Goal: Book appointment/travel/reservation

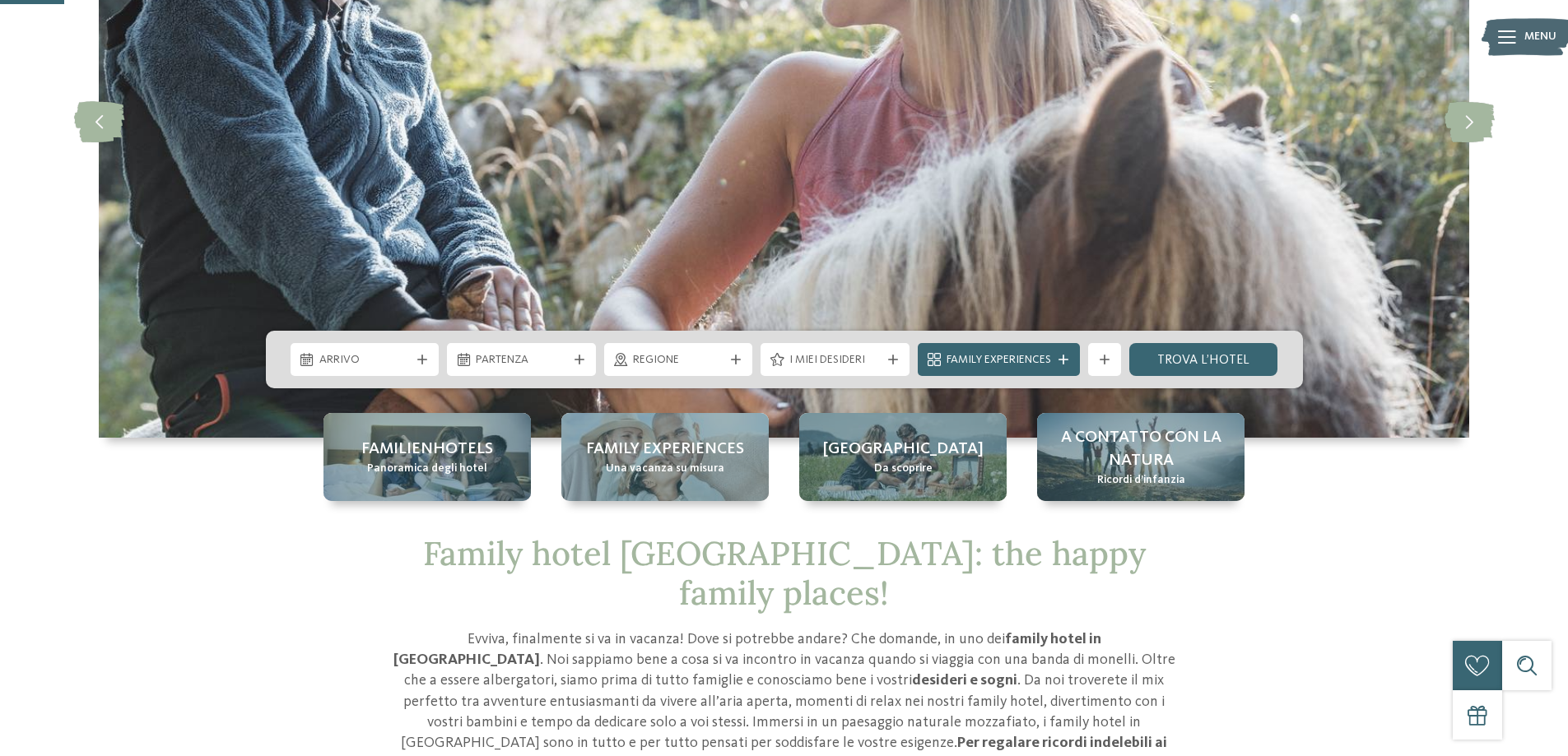
scroll to position [329, 0]
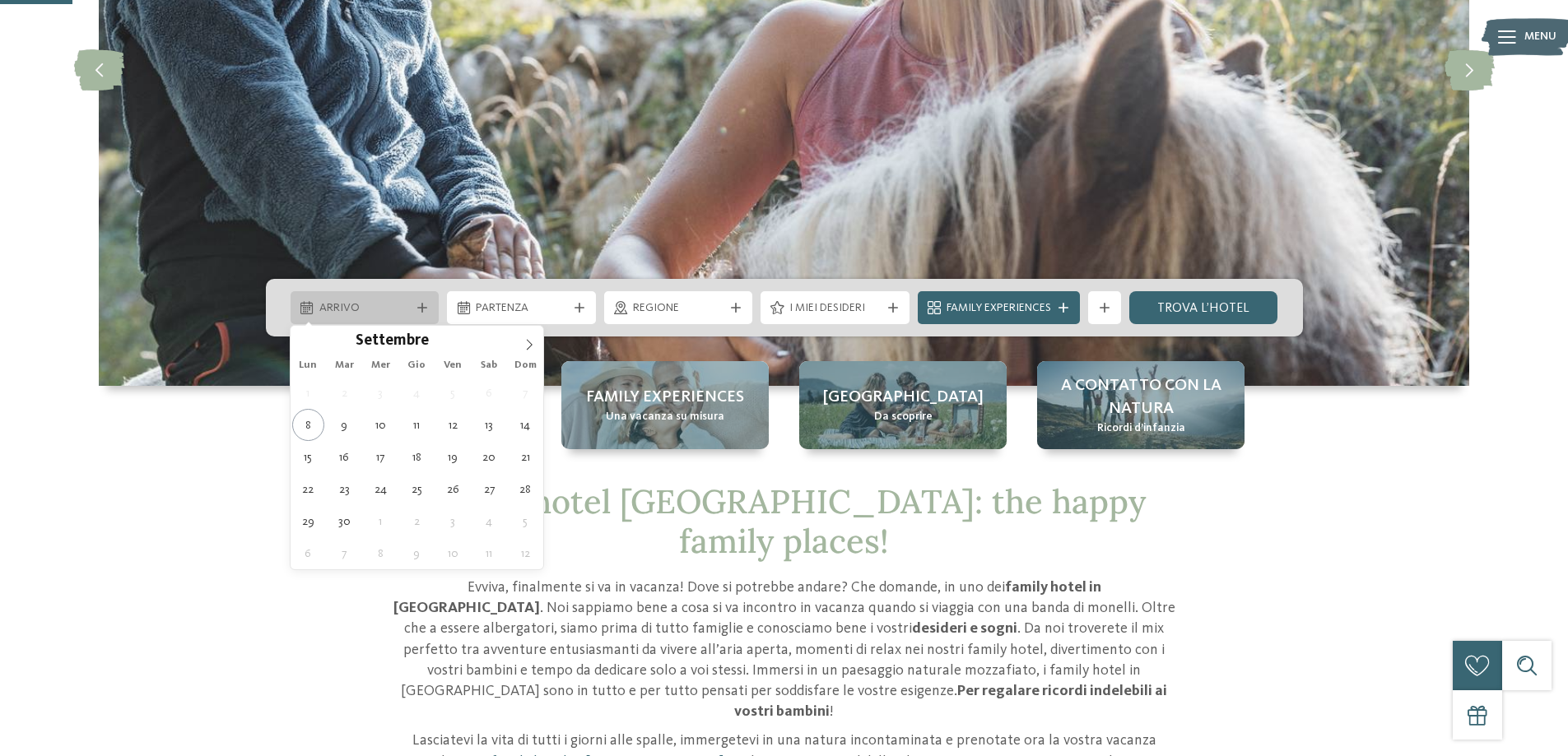
click at [373, 306] on span "Arrivo" at bounding box center [365, 309] width 91 height 17
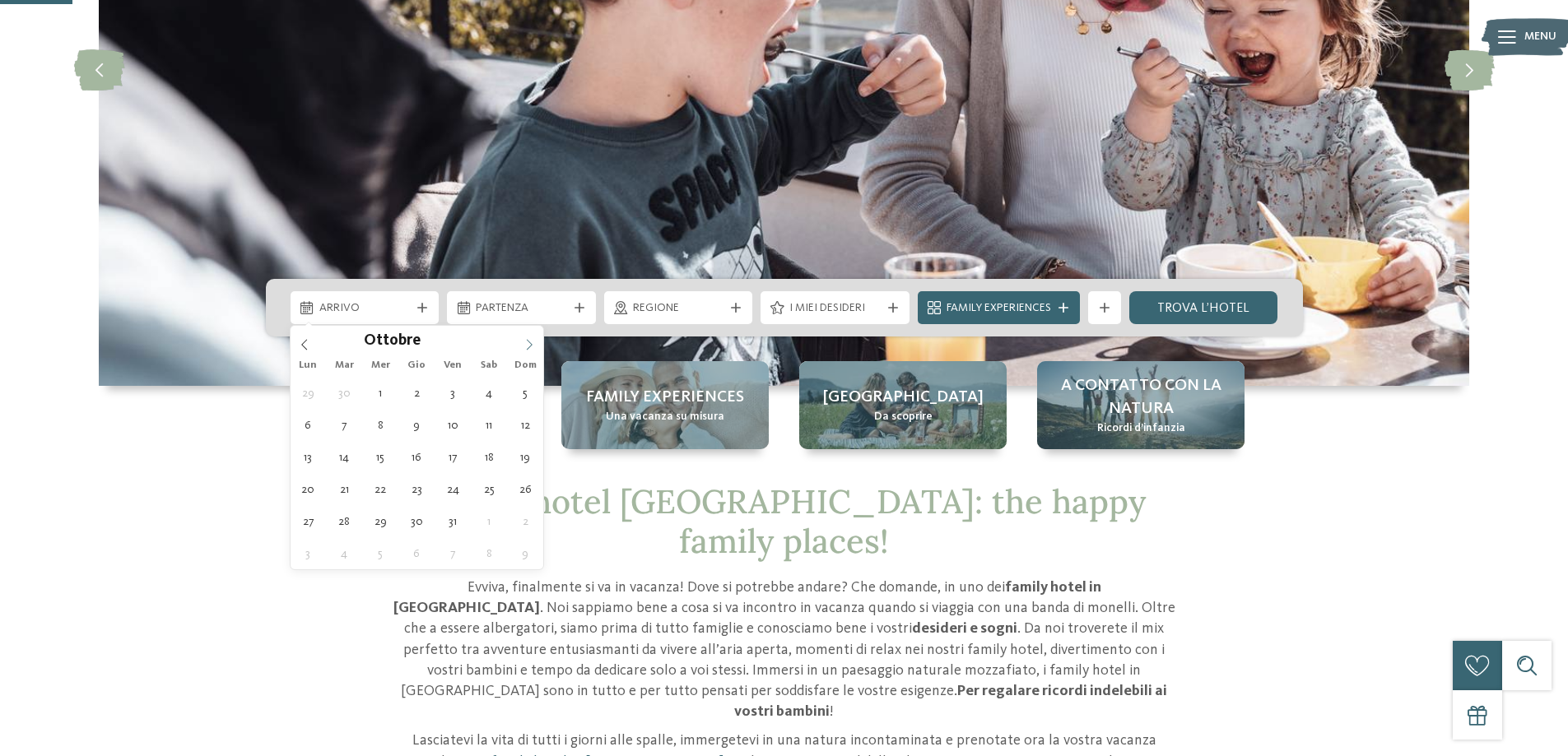
click at [524, 351] on span at bounding box center [529, 339] width 28 height 28
type div "[DATE]"
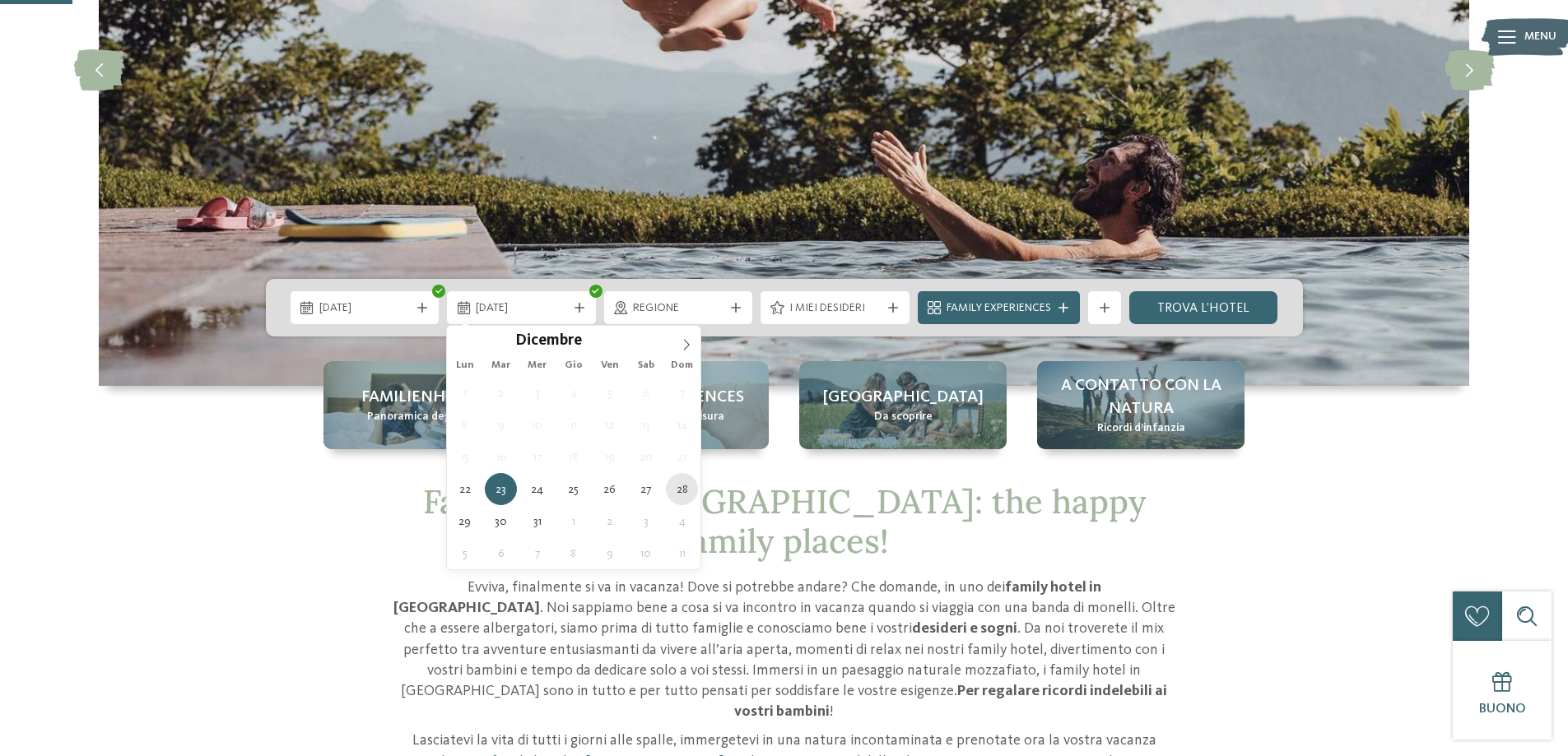
type div "[DATE]"
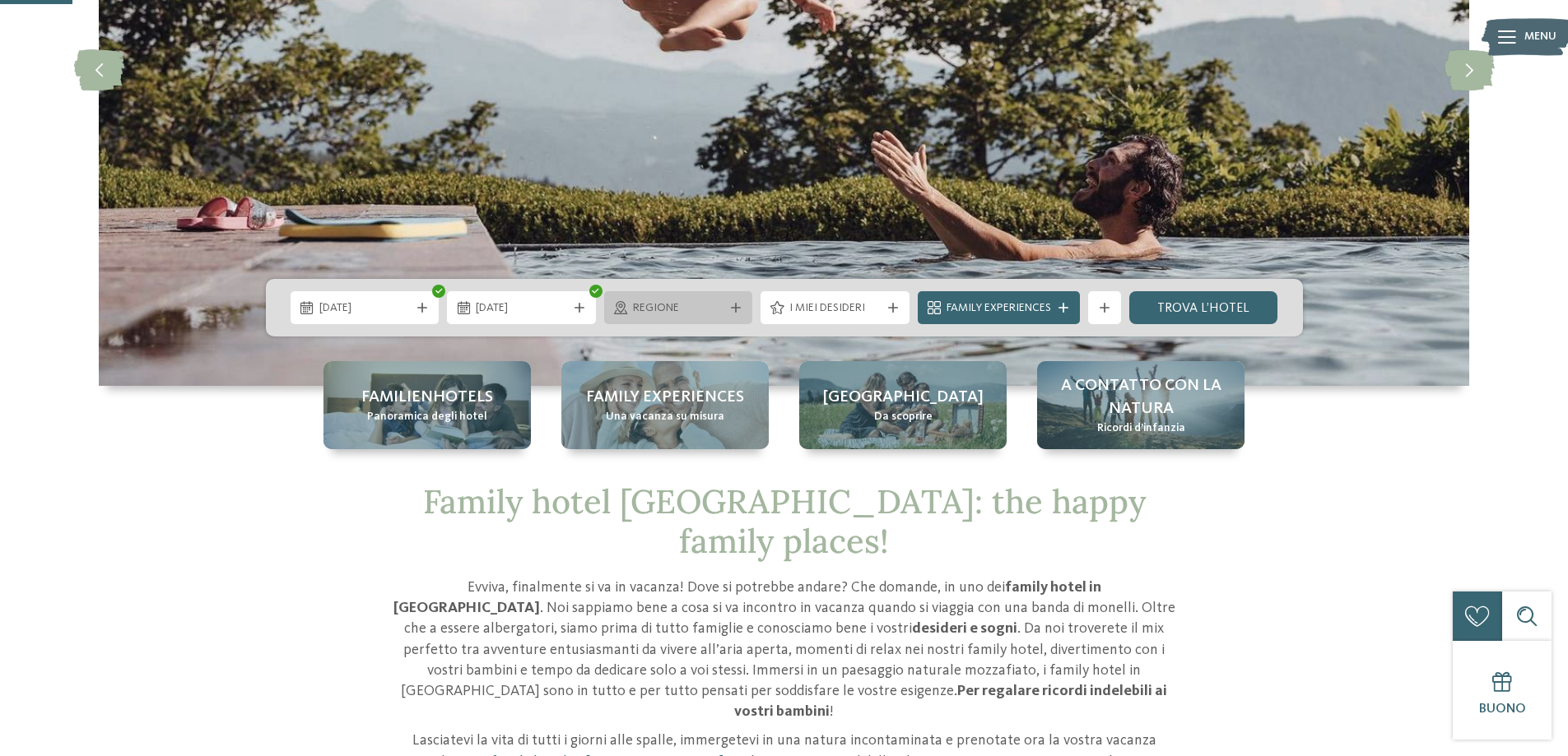
click at [724, 307] on div "Regione" at bounding box center [678, 308] width 99 height 18
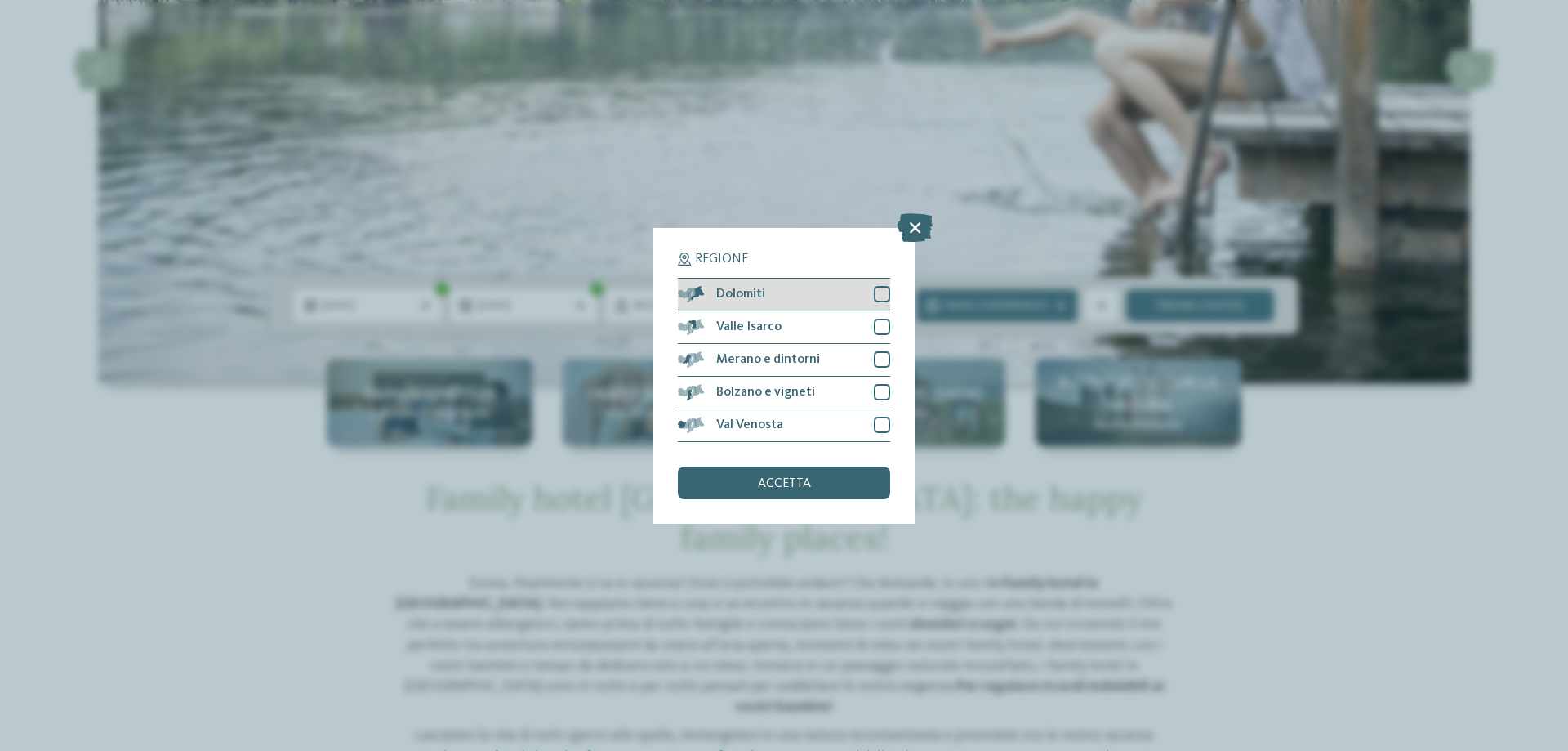
click at [814, 300] on div "Dolomiti" at bounding box center [784, 295] width 213 height 33
click at [800, 489] on span "accetta" at bounding box center [784, 483] width 53 height 13
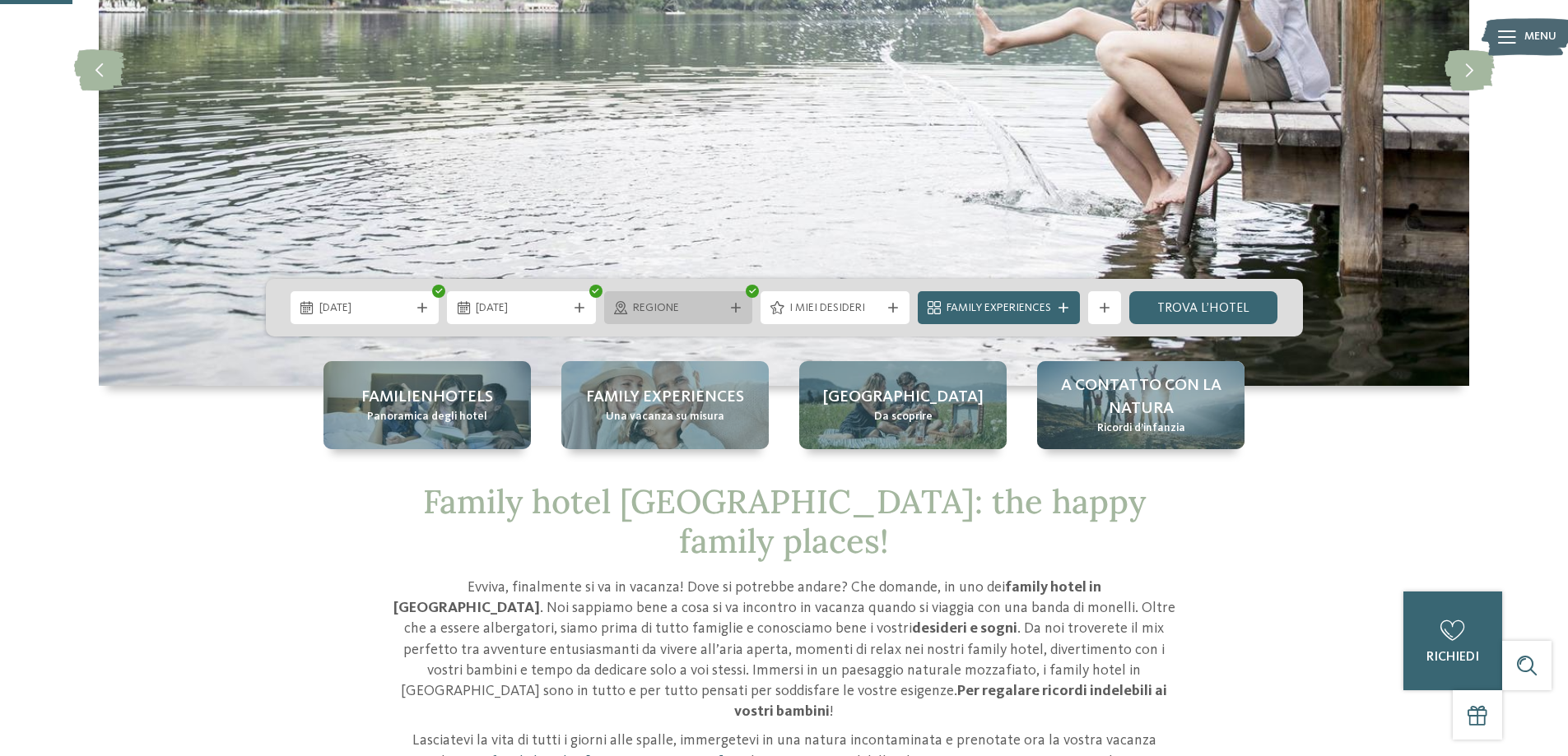
click at [689, 308] on span "Regione" at bounding box center [679, 309] width 91 height 17
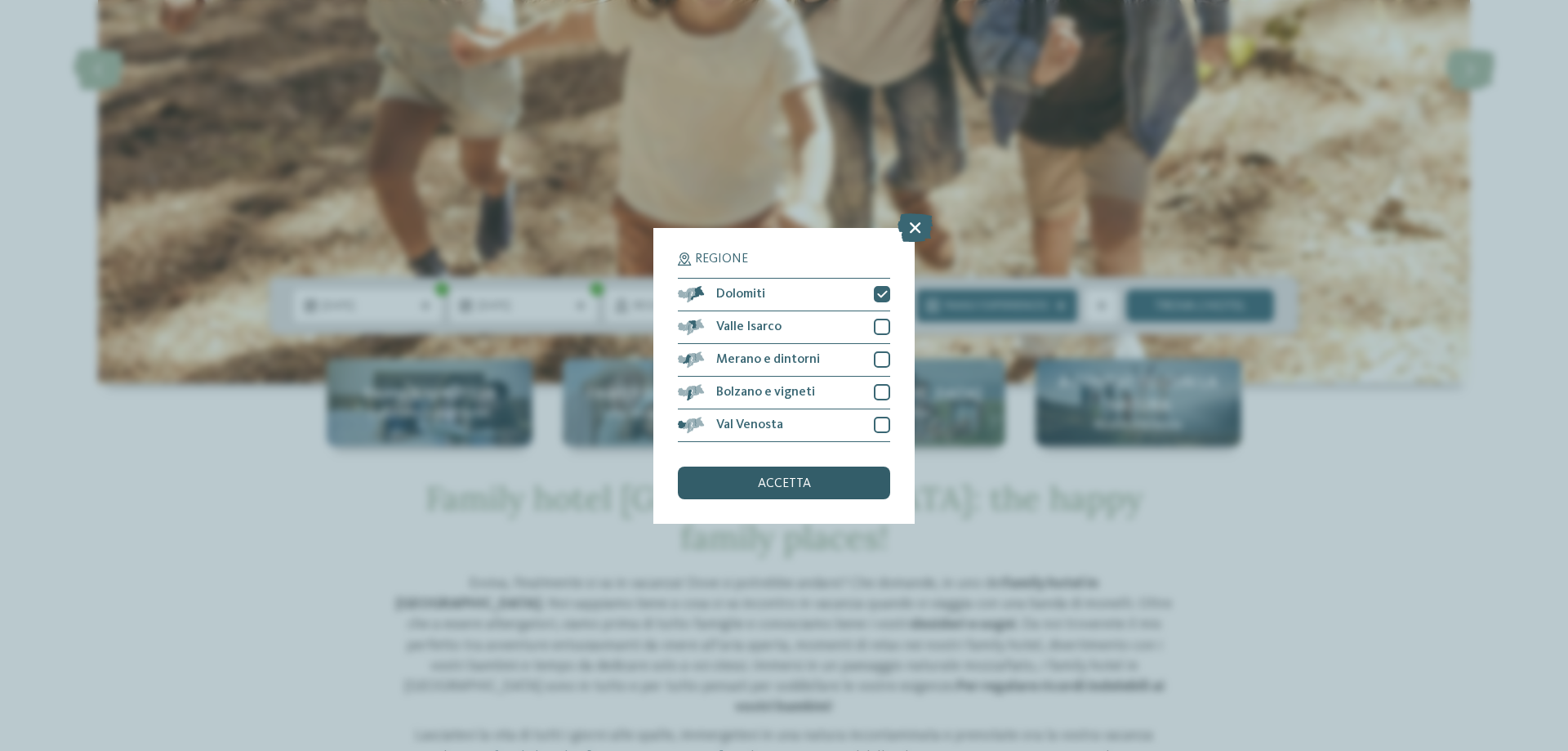
click at [822, 491] on div "accetta" at bounding box center [784, 482] width 213 height 33
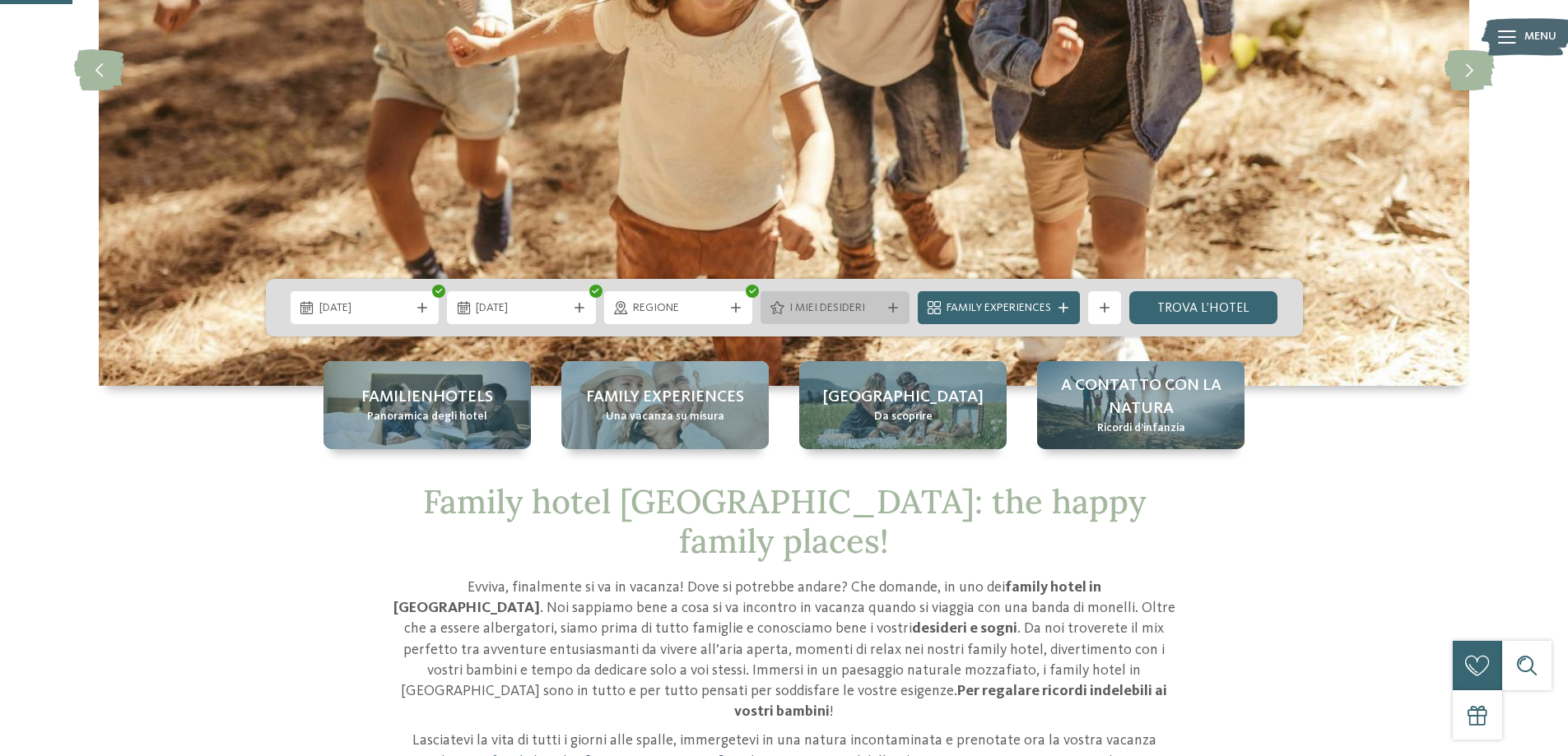
click at [835, 318] on div "I miei desideri" at bounding box center [835, 308] width 149 height 33
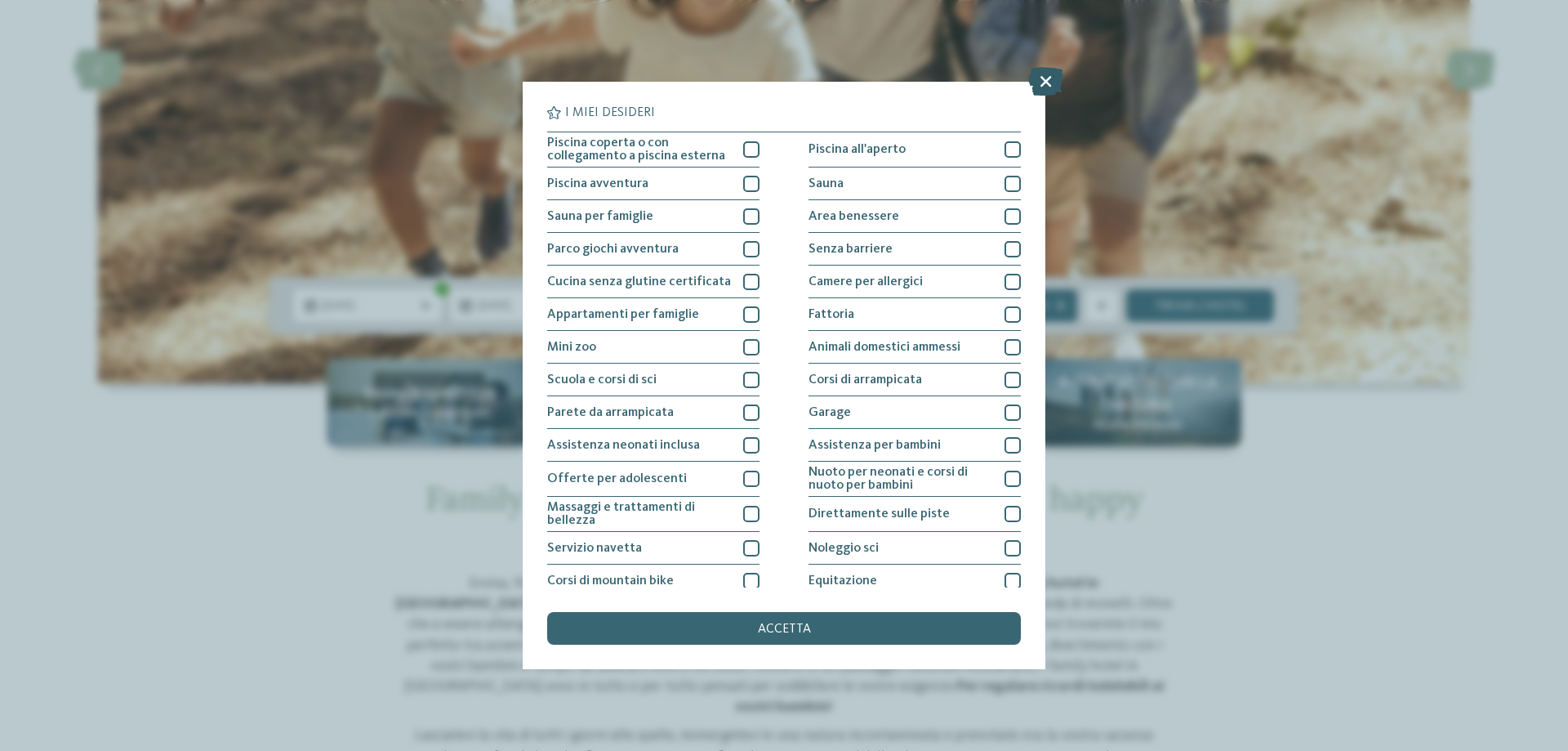
click at [1052, 83] on icon at bounding box center [1046, 81] width 35 height 29
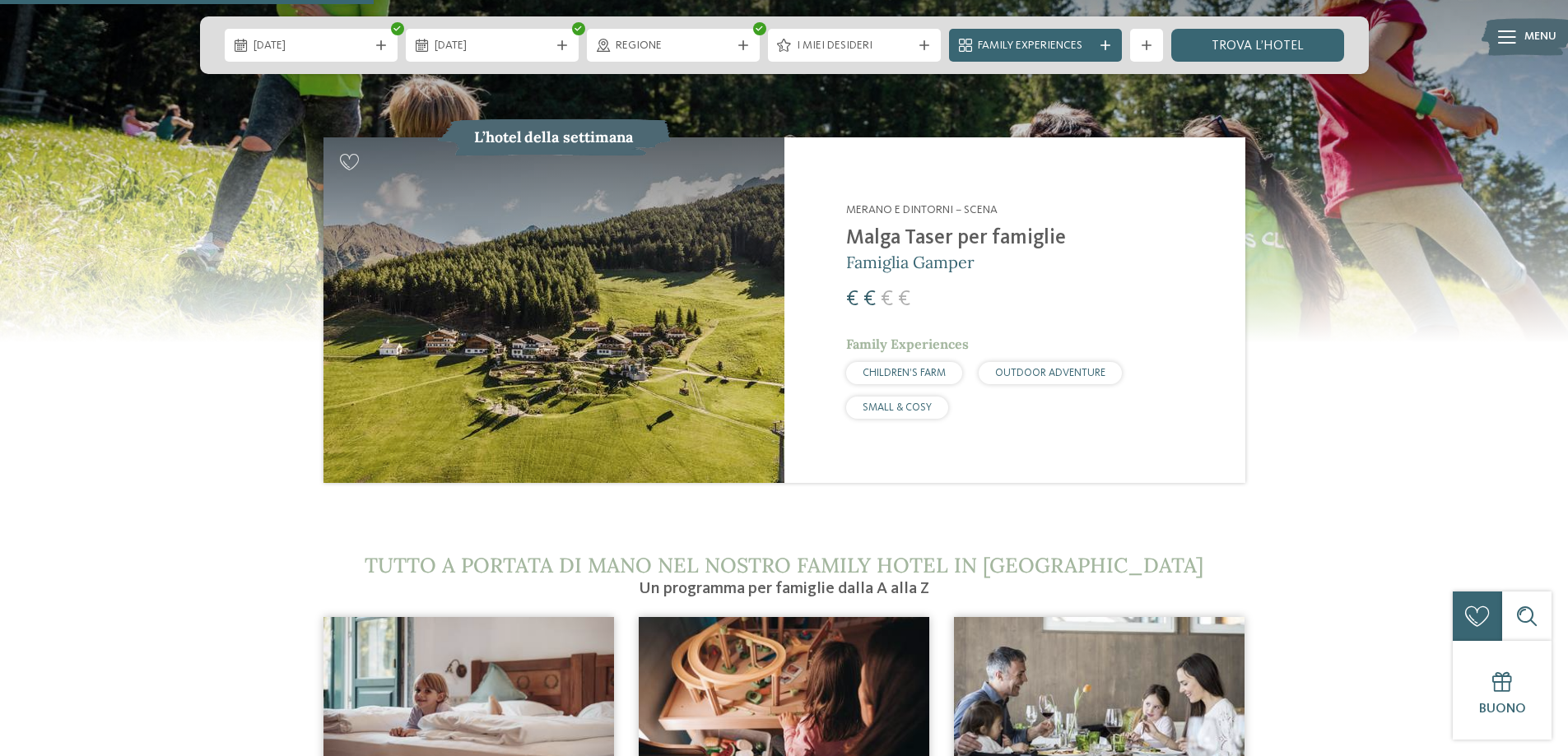
scroll to position [2221, 0]
